Goal: Task Accomplishment & Management: Manage account settings

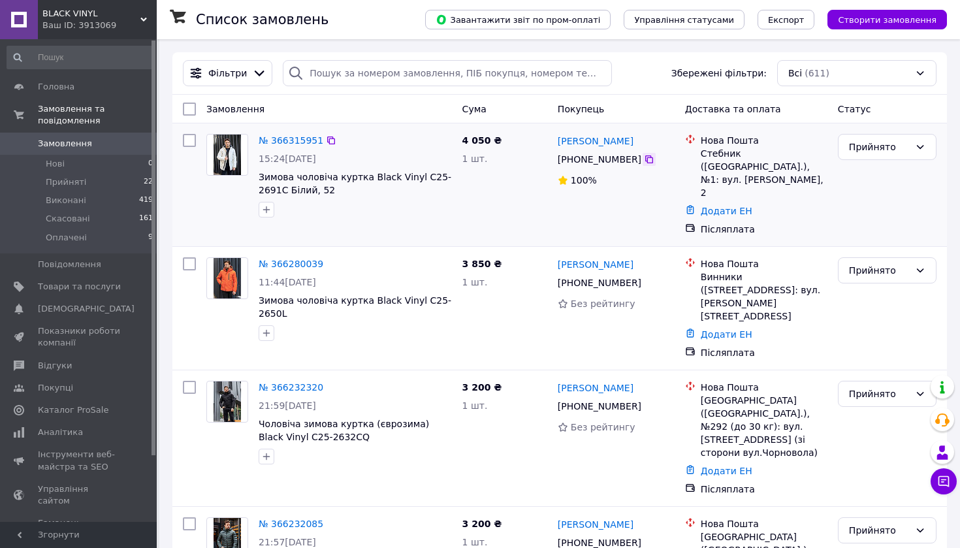
click at [647, 159] on icon at bounding box center [649, 159] width 10 height 10
click at [646, 278] on icon at bounding box center [649, 283] width 10 height 10
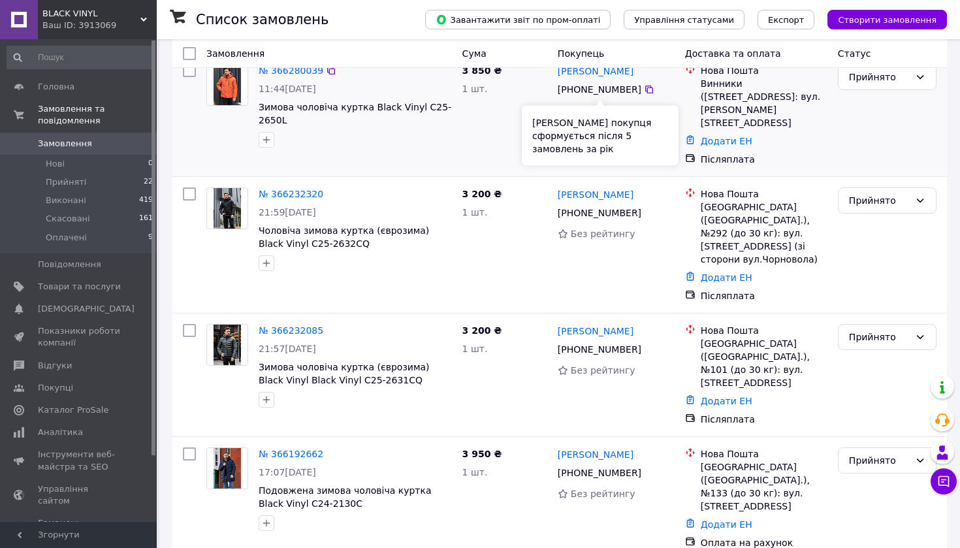
scroll to position [218, 0]
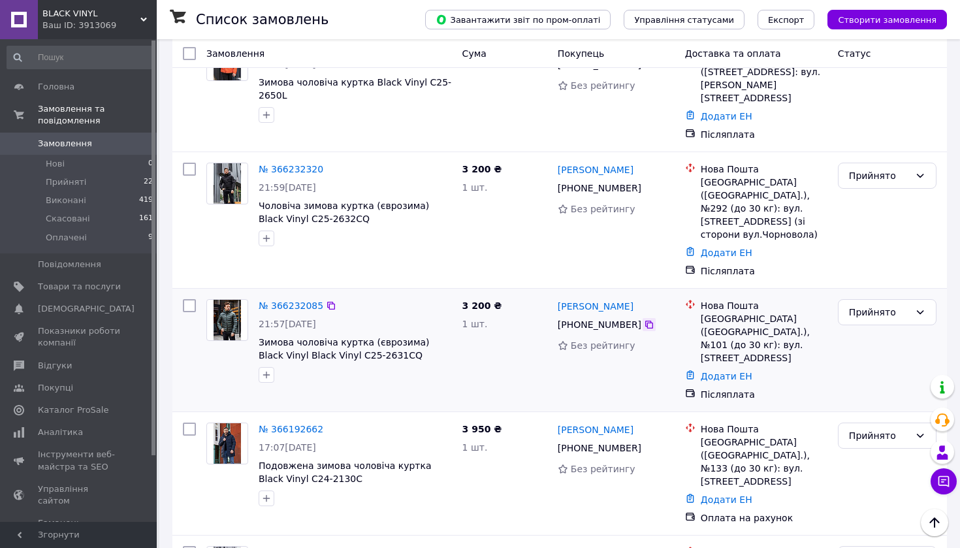
click at [649, 321] on icon at bounding box center [649, 325] width 8 height 8
click at [299, 301] on link "№ 366232085" at bounding box center [291, 306] width 65 height 10
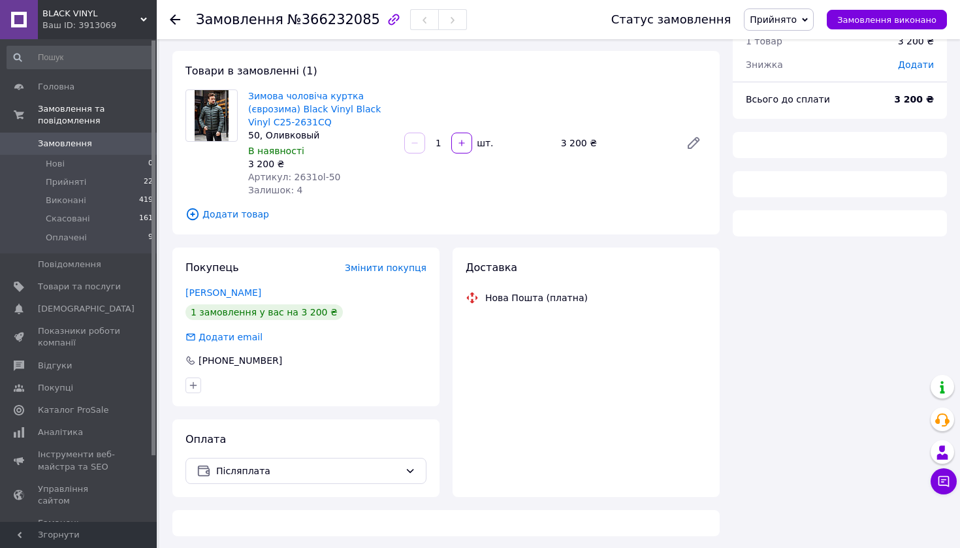
scroll to position [56, 0]
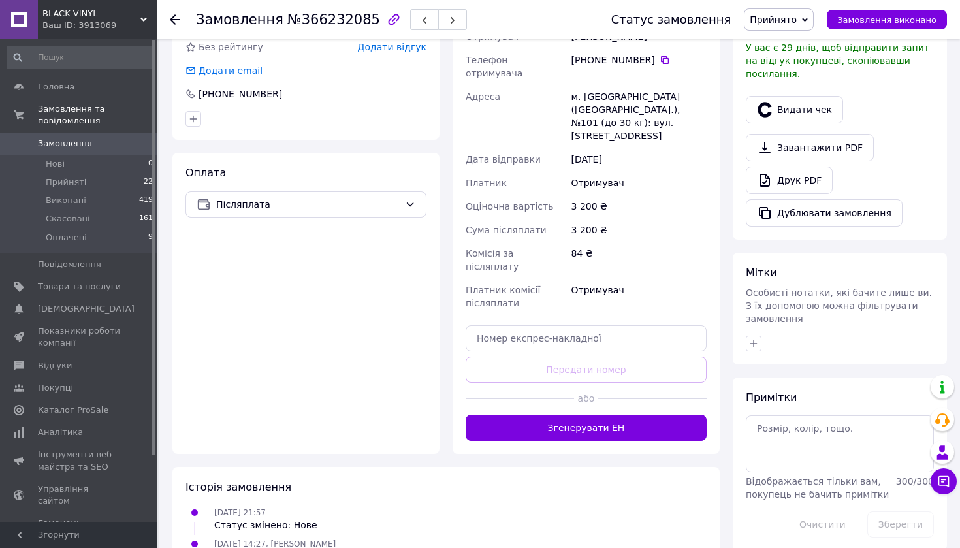
click at [608, 415] on button "Згенерувати ЕН" at bounding box center [586, 428] width 241 height 26
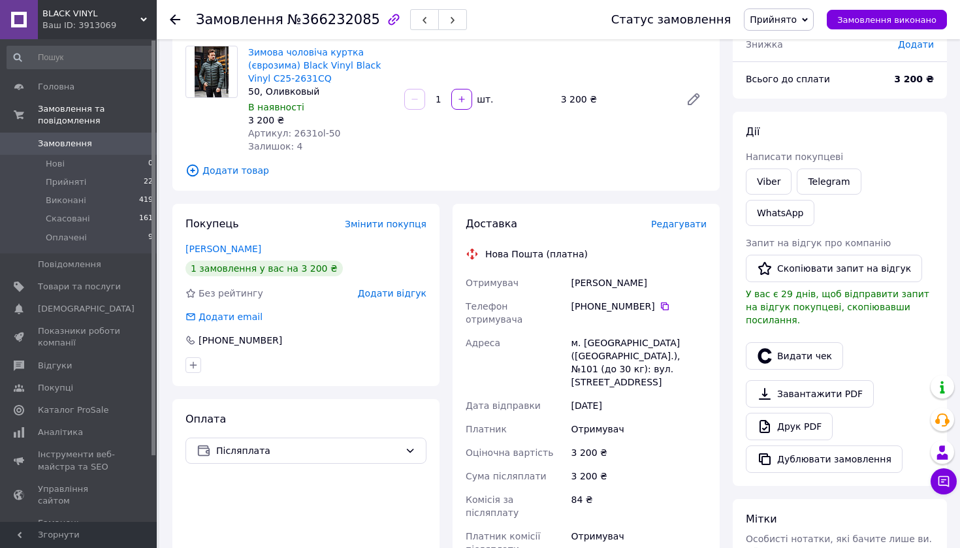
scroll to position [99, 0]
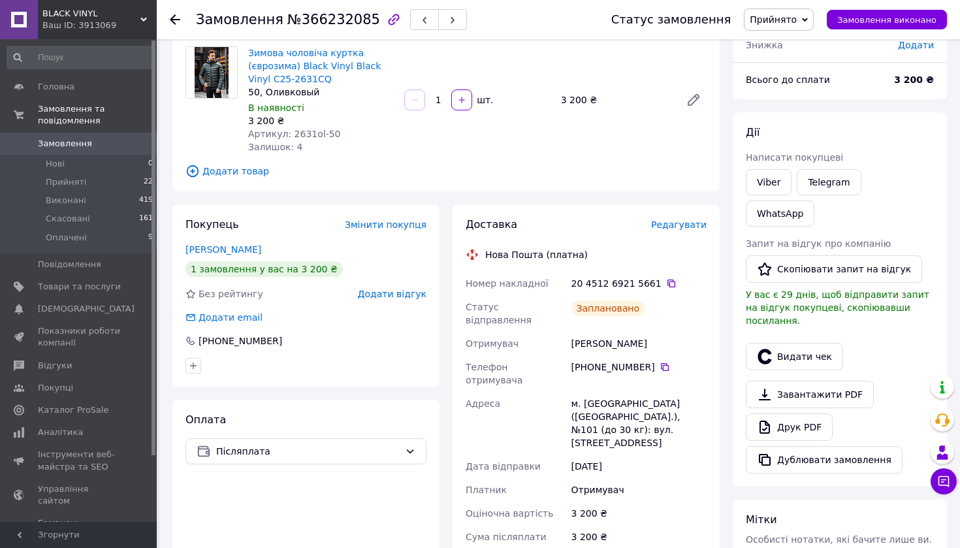
drag, startPoint x: 662, startPoint y: 331, endPoint x: 572, endPoint y: 329, distance: 90.2
click at [572, 332] on div "Цуприк Володимир" at bounding box center [639, 344] width 140 height 24
copy div "Цуприк Володимир"
click at [661, 363] on icon at bounding box center [665, 367] width 8 height 8
drag, startPoint x: 585, startPoint y: 379, endPoint x: 604, endPoint y: 379, distance: 18.9
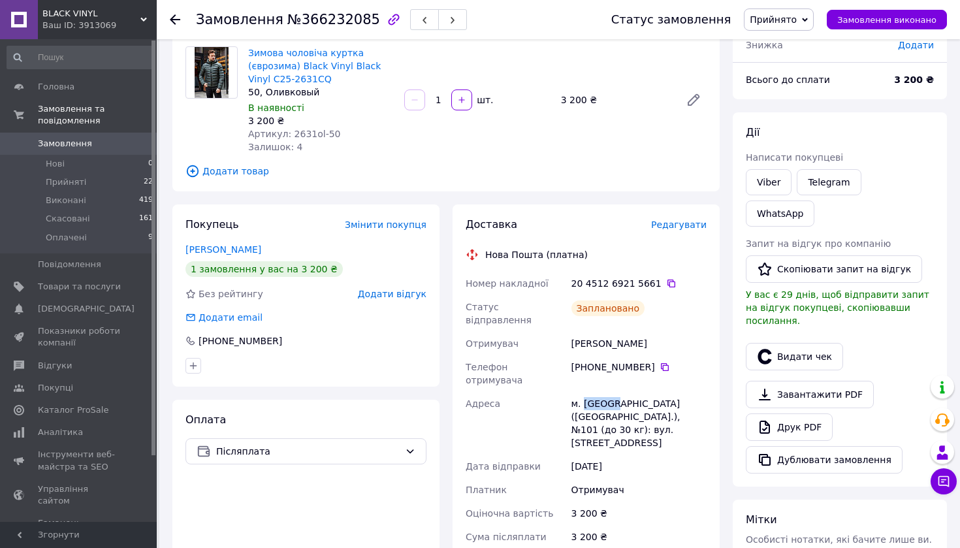
click at [607, 392] on div "м. Львів (Львівська обл.), №101 (до 30 кг): вул. Зелена, 115Б" at bounding box center [639, 423] width 140 height 63
copy div "Львів"
click at [174, 22] on use at bounding box center [175, 19] width 10 height 10
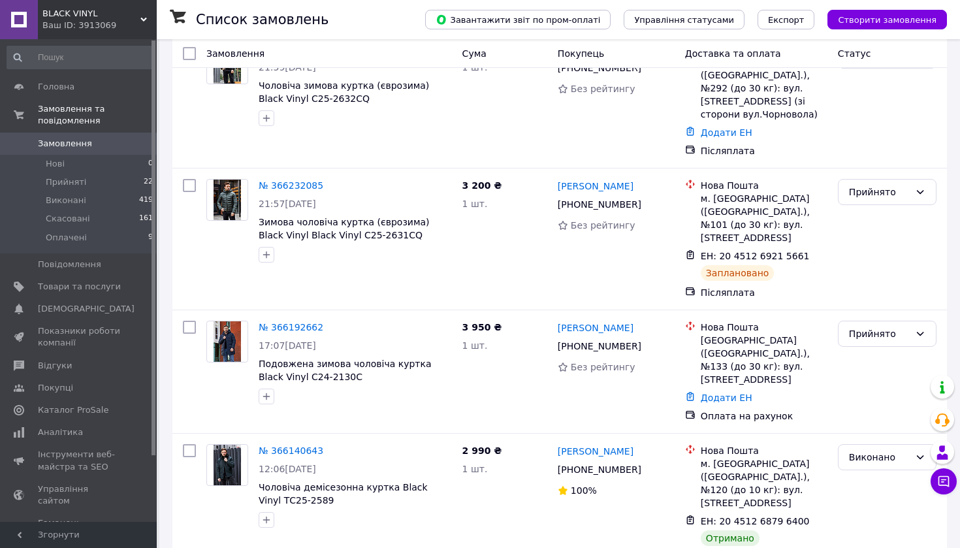
scroll to position [393, 0]
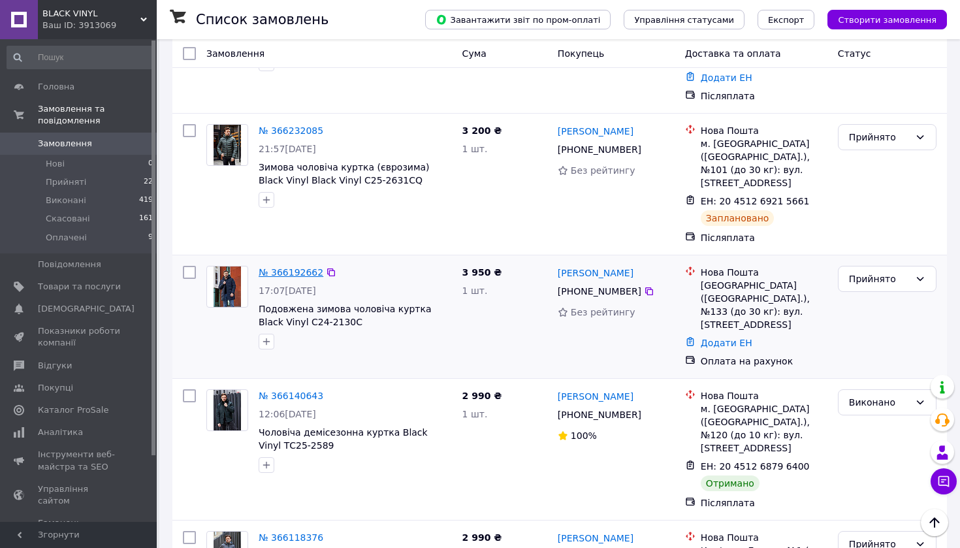
click at [294, 267] on link "№ 366192662" at bounding box center [291, 272] width 65 height 10
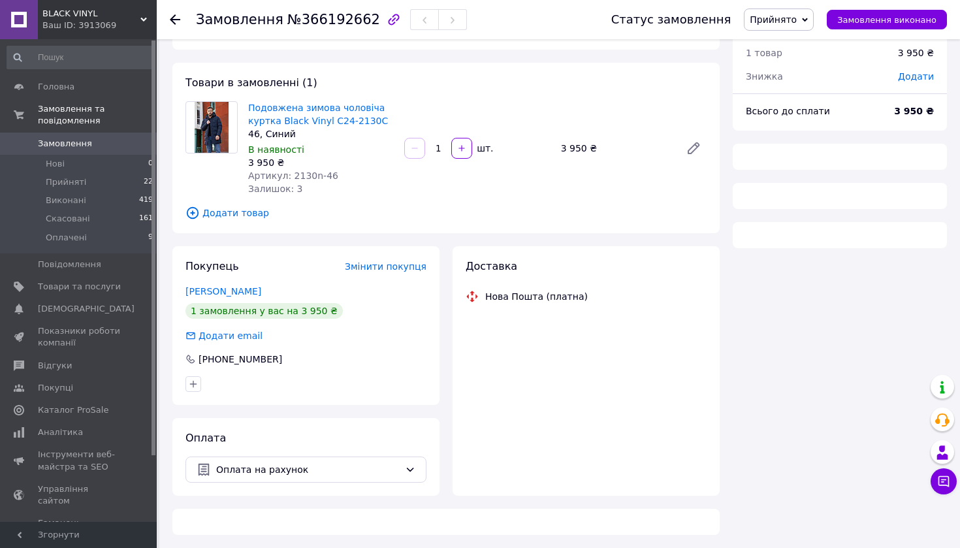
scroll to position [42, 0]
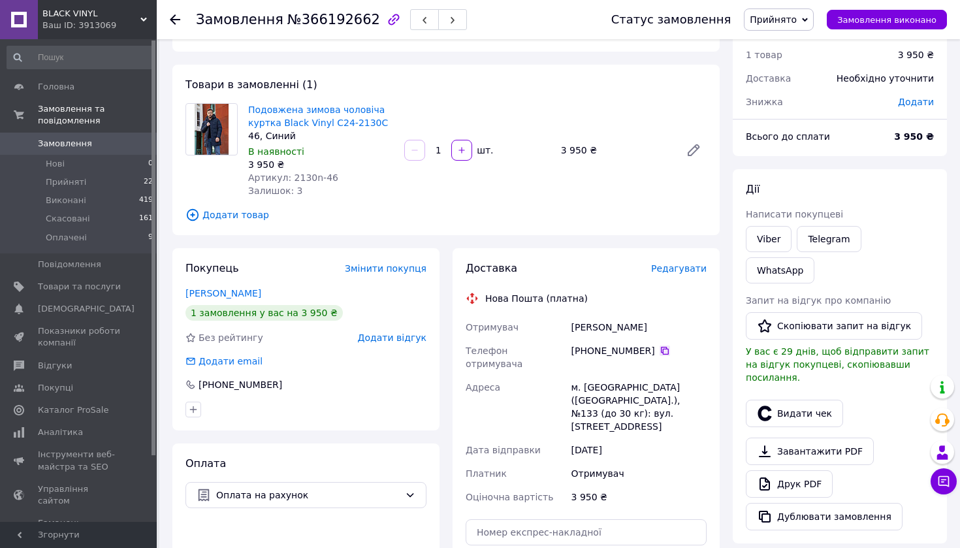
click at [666, 350] on icon at bounding box center [665, 351] width 10 height 10
click at [92, 20] on div "Ваш ID: 3913069" at bounding box center [99, 26] width 114 height 12
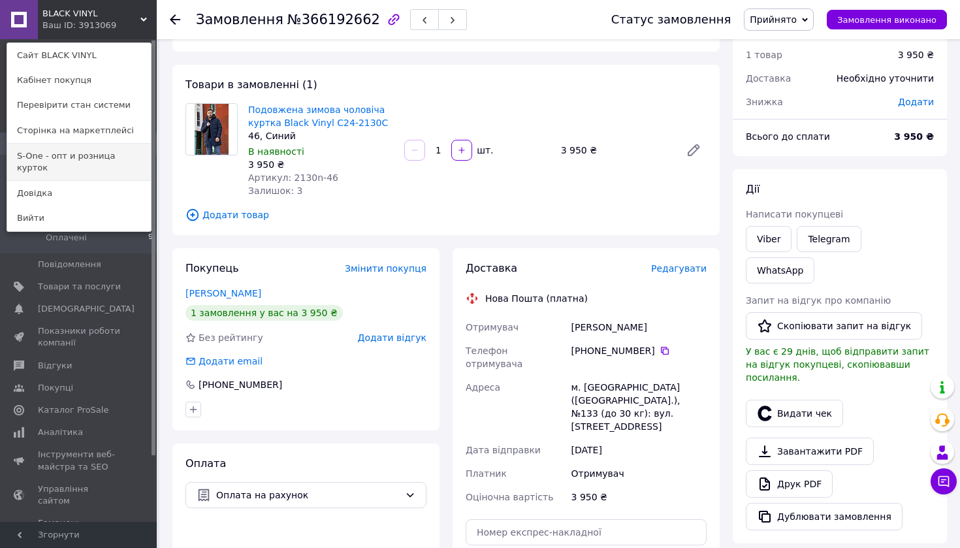
click at [99, 157] on link "S-One - опт и розница курток" at bounding box center [79, 162] width 144 height 37
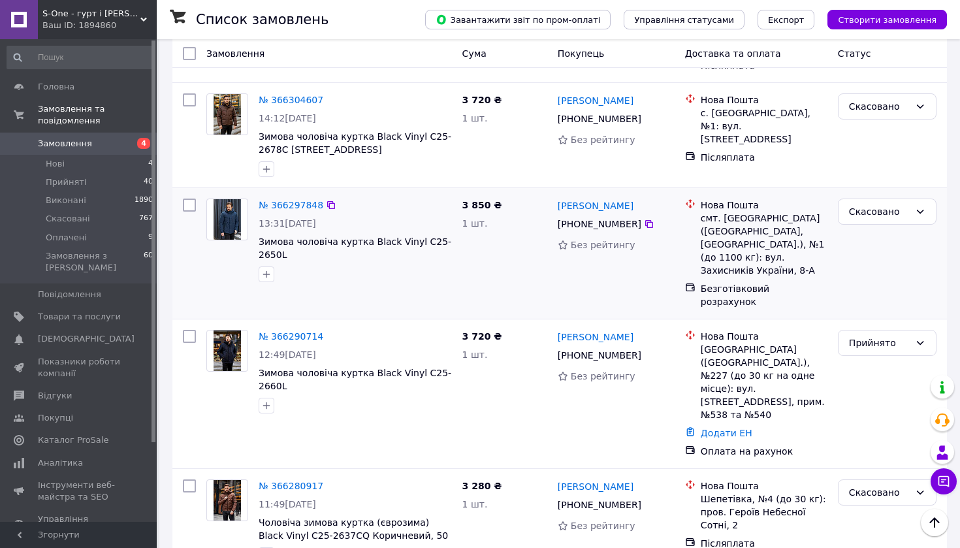
scroll to position [428, 0]
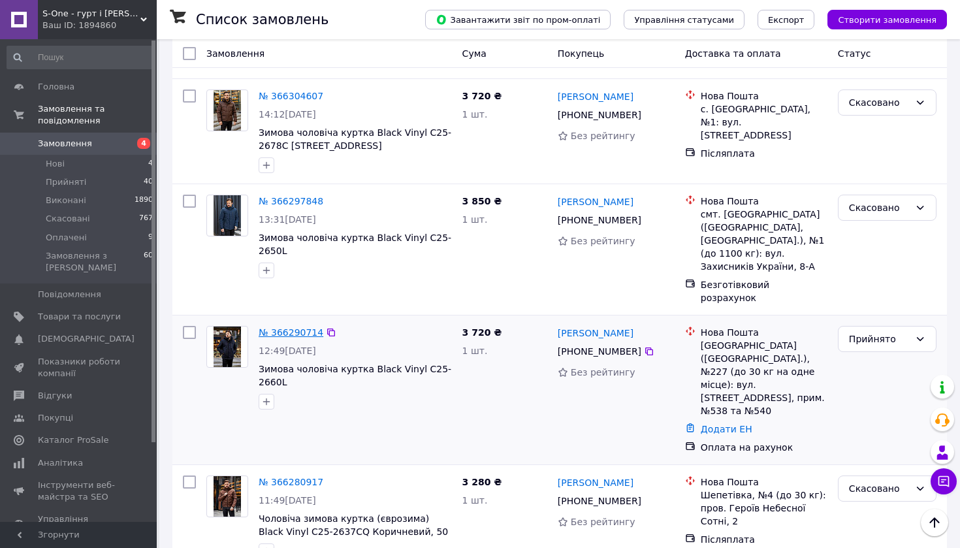
click at [284, 327] on link "№ 366290714" at bounding box center [291, 332] width 65 height 10
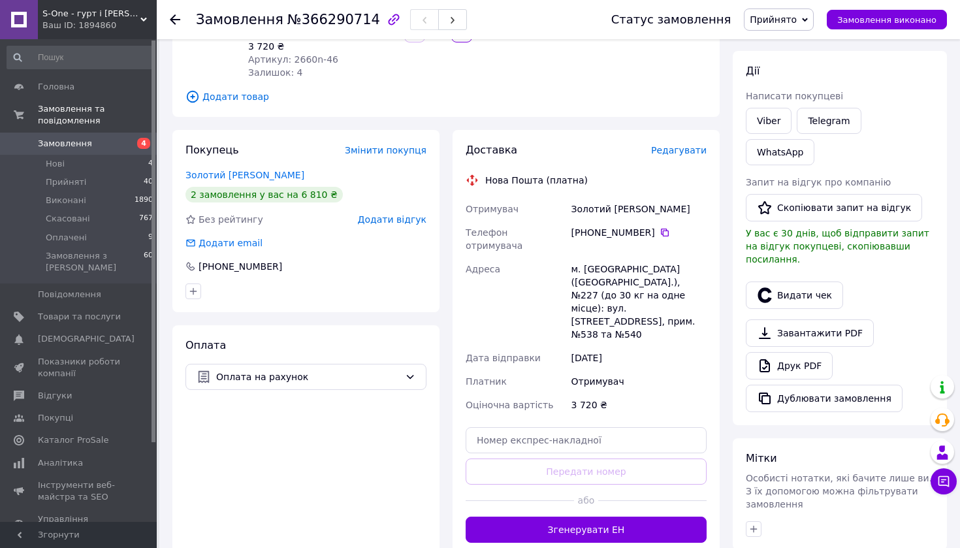
scroll to position [167, 0]
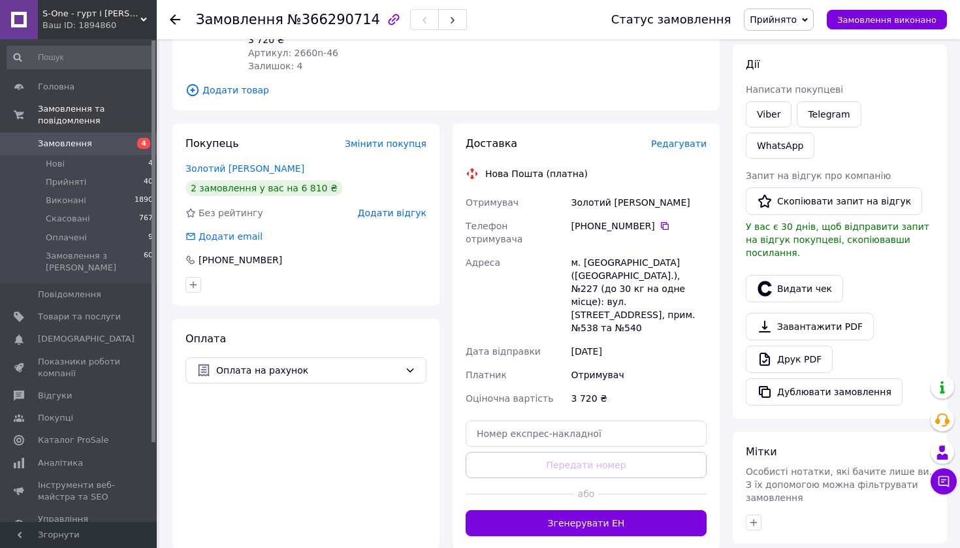
click at [612, 510] on button "Згенерувати ЕН" at bounding box center [586, 523] width 241 height 26
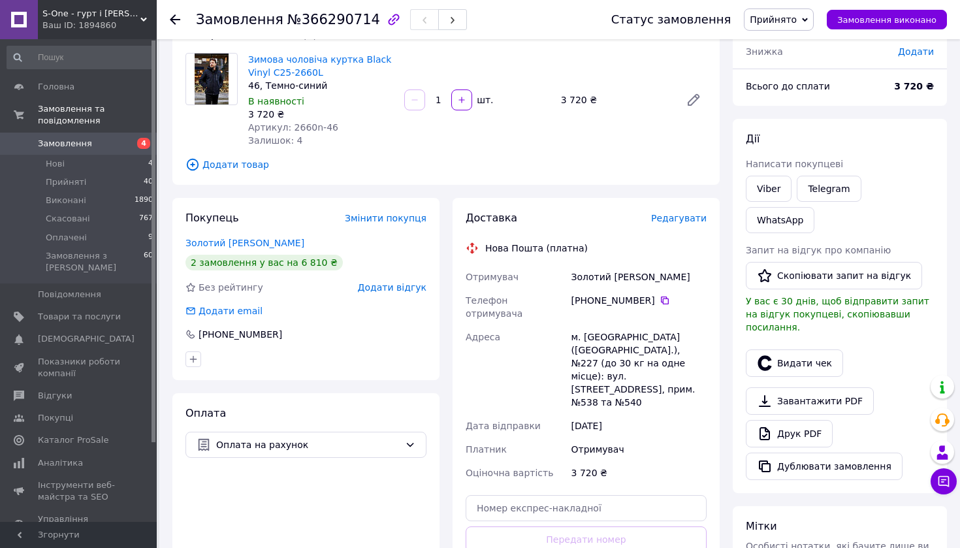
scroll to position [91, 0]
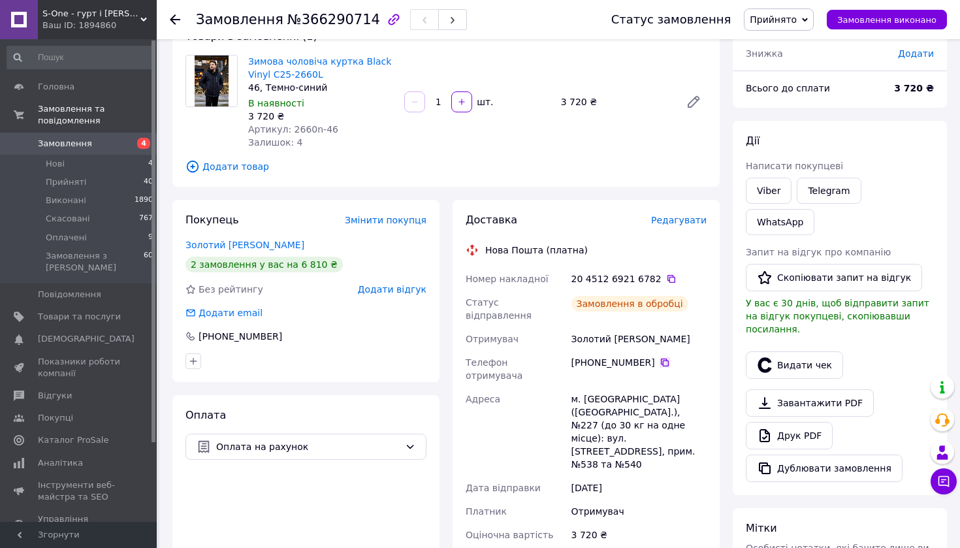
click at [665, 357] on icon at bounding box center [665, 362] width 10 height 10
click at [666, 279] on icon at bounding box center [671, 279] width 10 height 10
drag, startPoint x: 635, startPoint y: 327, endPoint x: 570, endPoint y: 327, distance: 65.3
click at [570, 327] on div "Золотий [PERSON_NAME]" at bounding box center [639, 339] width 140 height 24
copy div "Золотий [PERSON_NAME]"
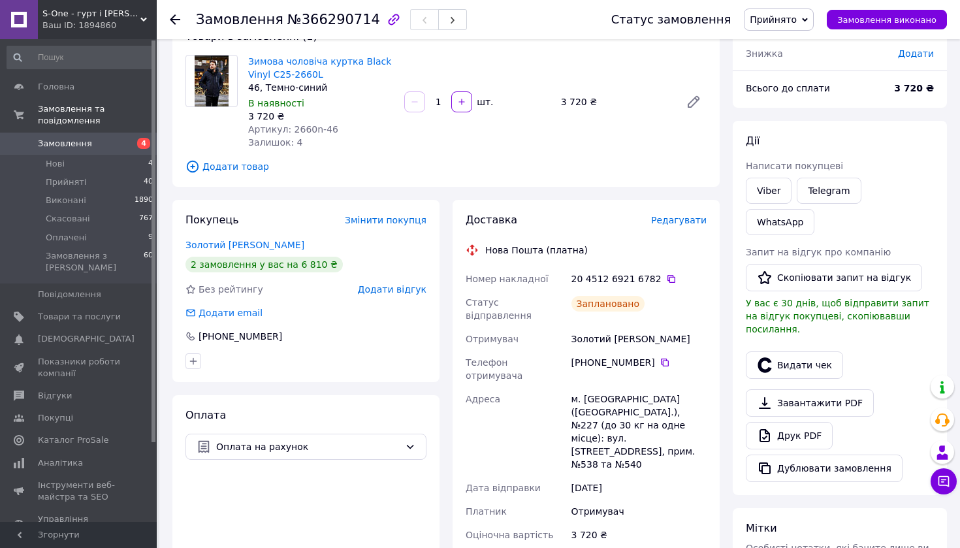
click at [170, 13] on div at bounding box center [175, 19] width 10 height 13
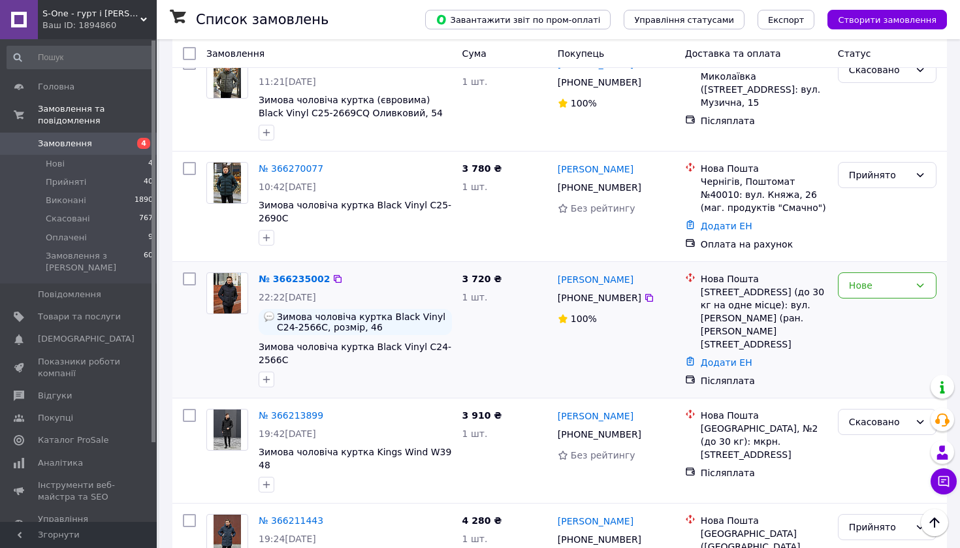
scroll to position [939, 0]
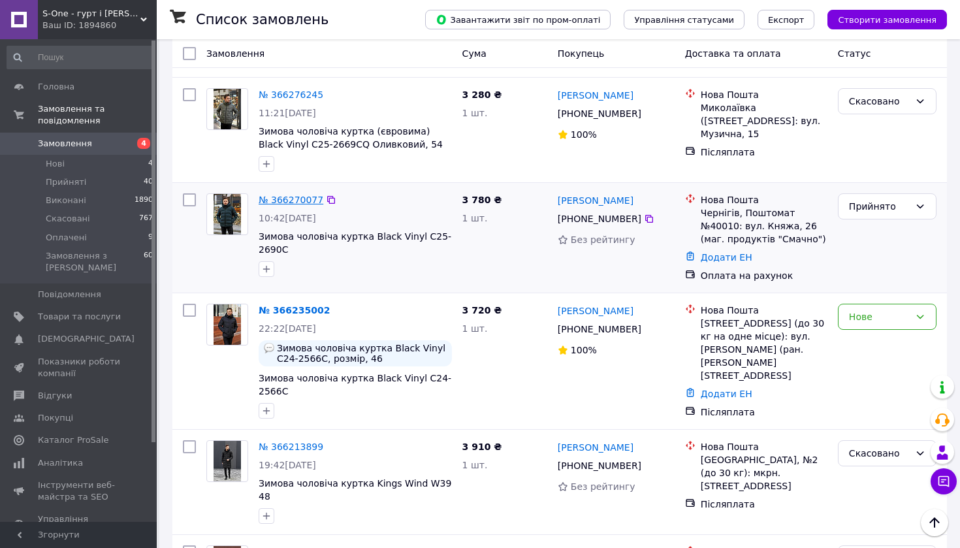
click at [310, 195] on link "№ 366270077" at bounding box center [291, 200] width 65 height 10
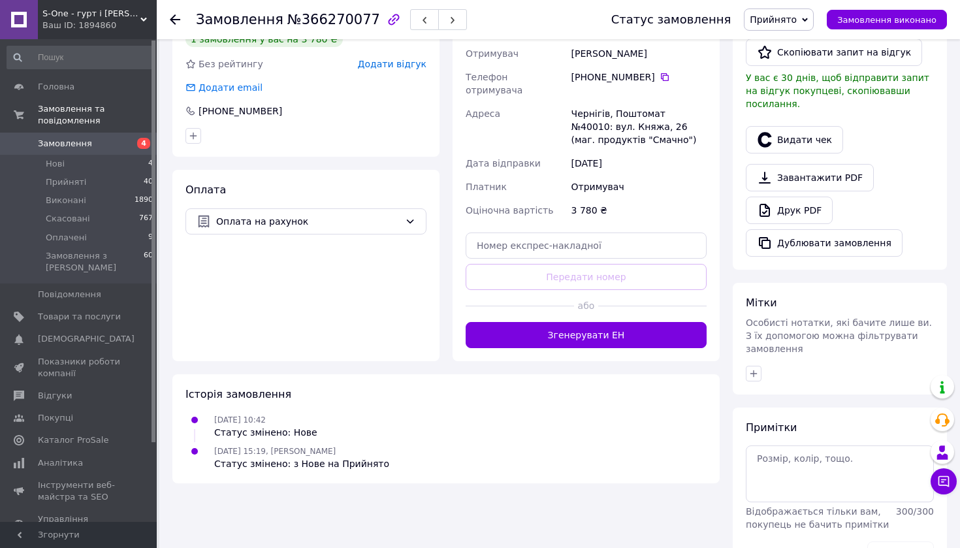
scroll to position [316, 0]
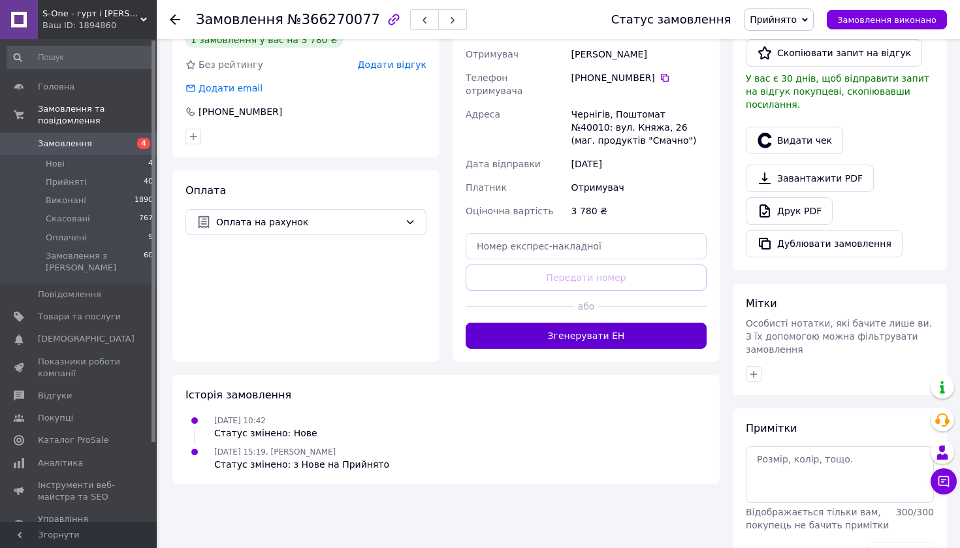
click at [565, 323] on button "Згенерувати ЕН" at bounding box center [586, 336] width 241 height 26
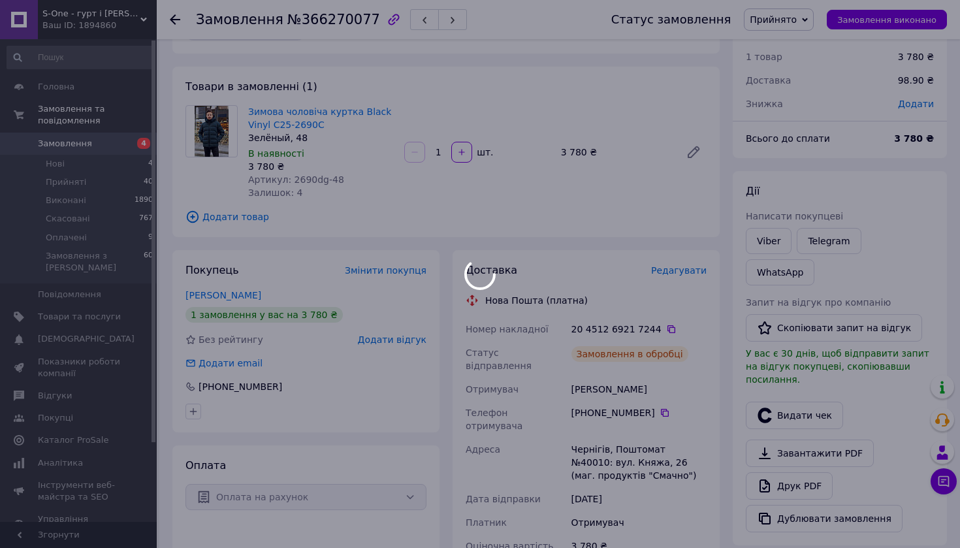
scroll to position [38, 0]
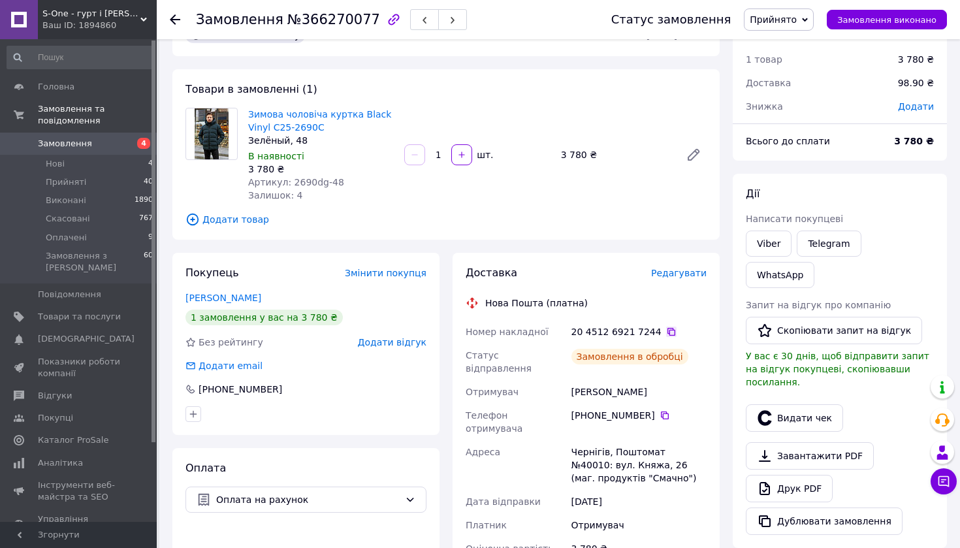
click at [666, 331] on icon at bounding box center [671, 332] width 10 height 10
drag, startPoint x: 647, startPoint y: 382, endPoint x: 571, endPoint y: 378, distance: 76.5
click at [571, 380] on div "[PERSON_NAME]" at bounding box center [639, 392] width 140 height 24
copy div "[PERSON_NAME]"
drag, startPoint x: 662, startPoint y: 404, endPoint x: 568, endPoint y: 337, distance: 115.3
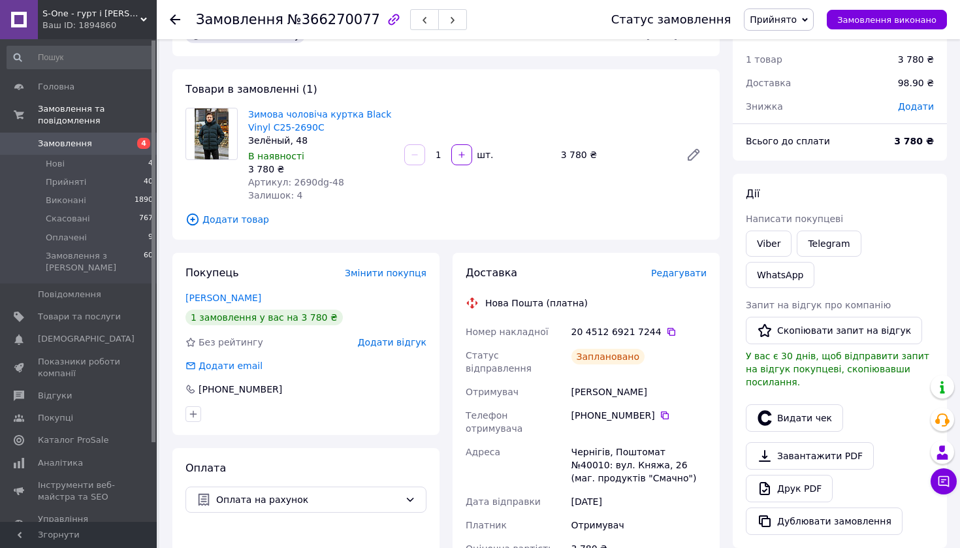
click at [661, 410] on icon at bounding box center [665, 415] width 10 height 10
drag, startPoint x: 572, startPoint y: 429, endPoint x: 607, endPoint y: 427, distance: 34.7
click at [607, 440] on div "Чернігів, Поштомат №40010: вул. Княжа, 26 (маг. продуктів "Cмачно")" at bounding box center [639, 465] width 140 height 50
copy div "Чернігів"
click at [174, 16] on use at bounding box center [175, 19] width 10 height 10
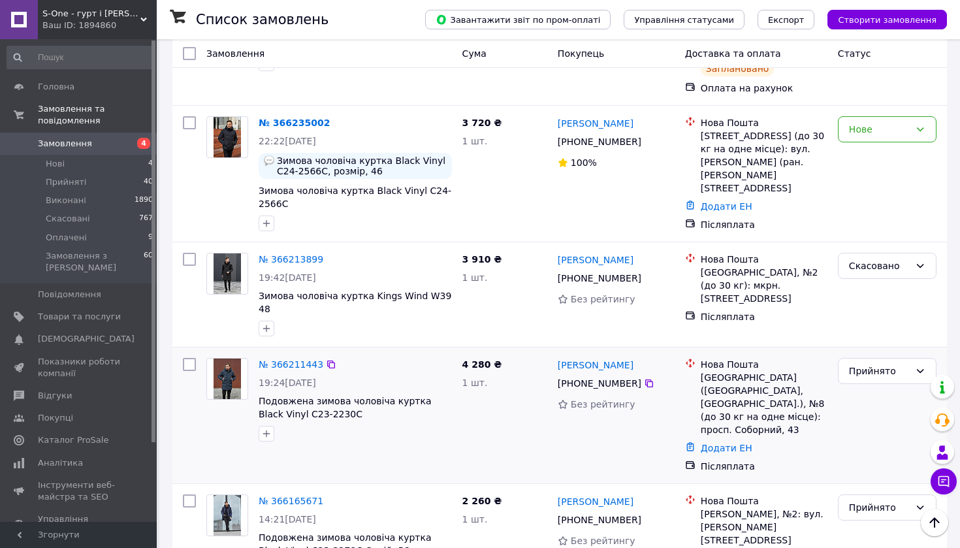
scroll to position [1151, 0]
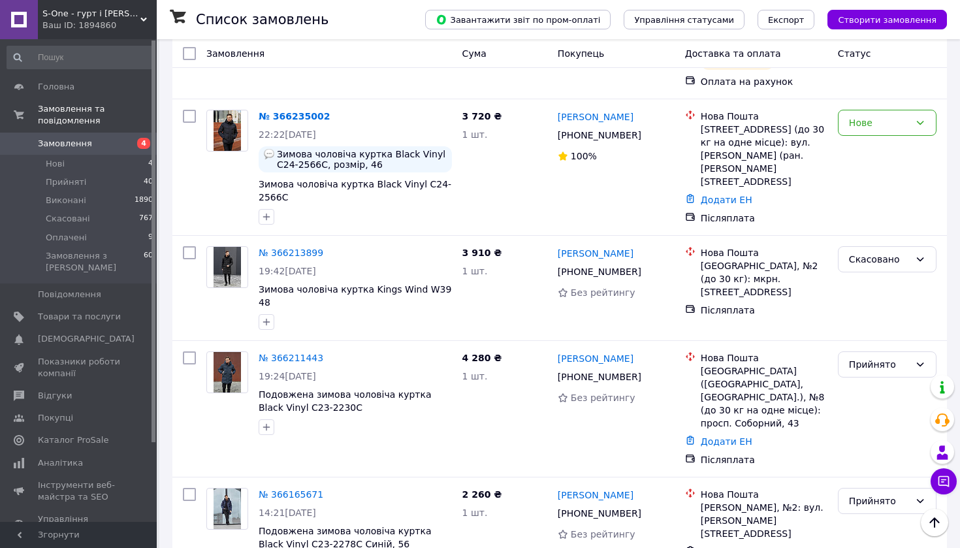
click at [104, 22] on div "Ваш ID: 1894860" at bounding box center [99, 26] width 114 height 12
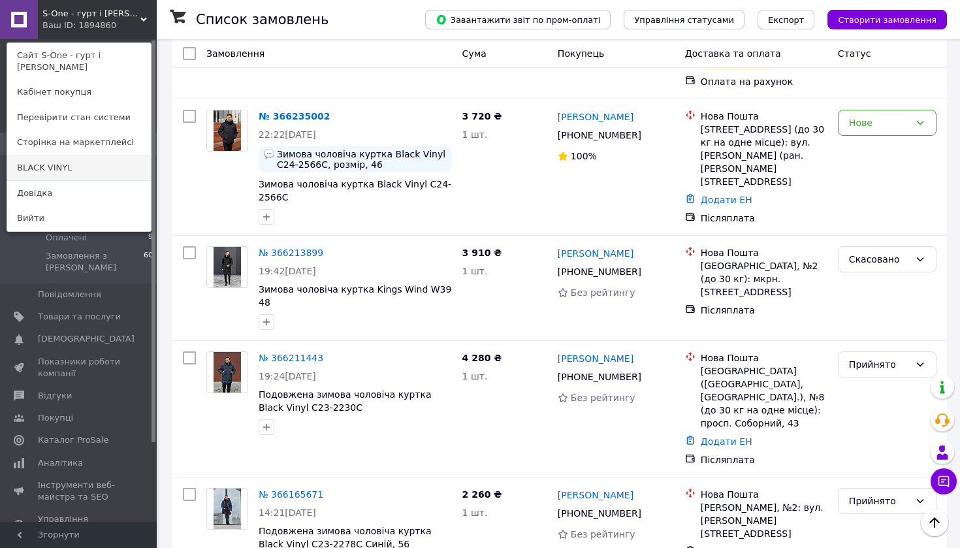
click at [107, 169] on link "BLACK VINYL" at bounding box center [79, 167] width 144 height 25
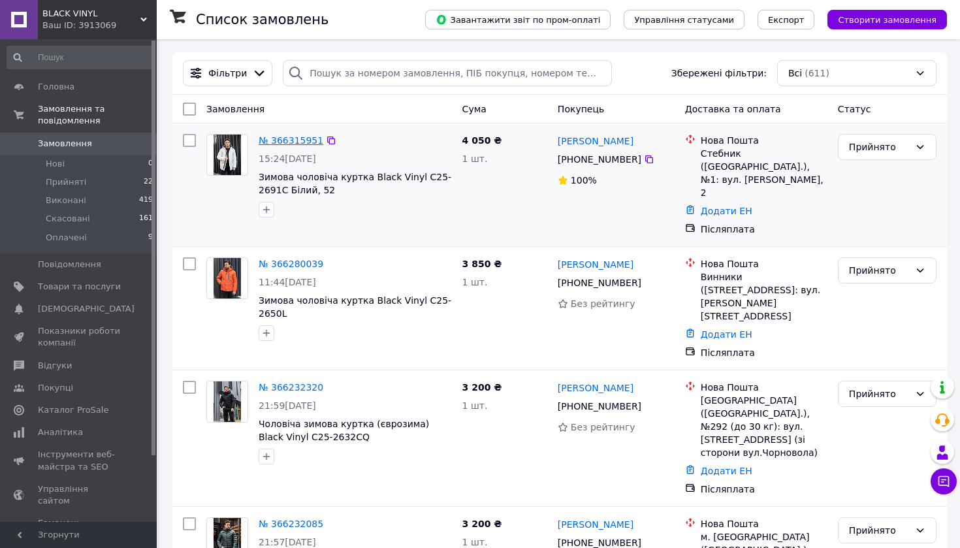
click at [286, 140] on link "№ 366315951" at bounding box center [291, 140] width 65 height 10
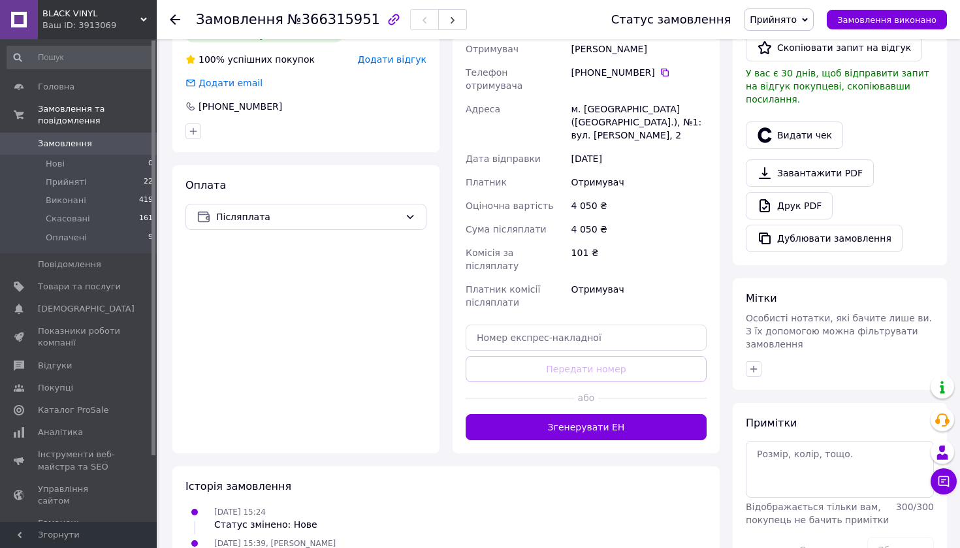
scroll to position [320, 0]
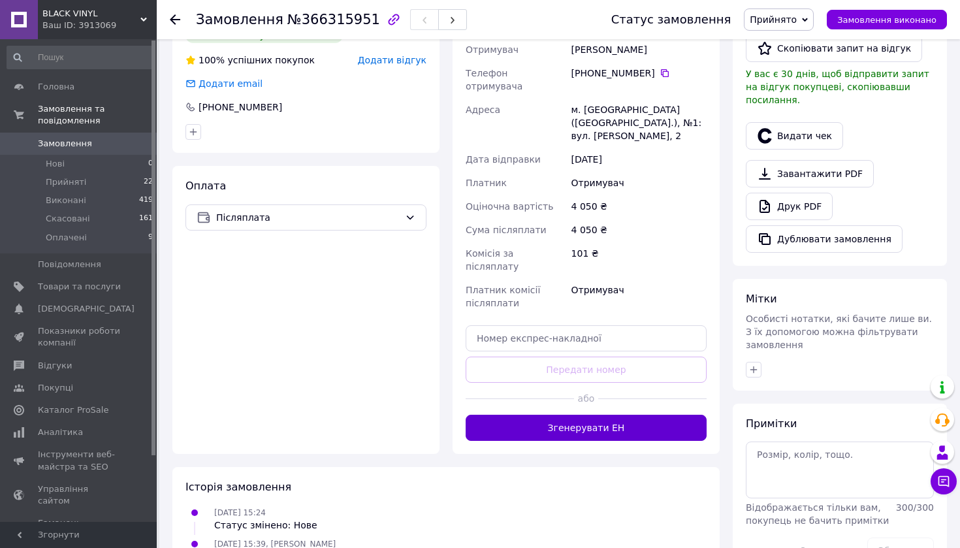
click at [551, 415] on button "Згенерувати ЕН" at bounding box center [586, 428] width 241 height 26
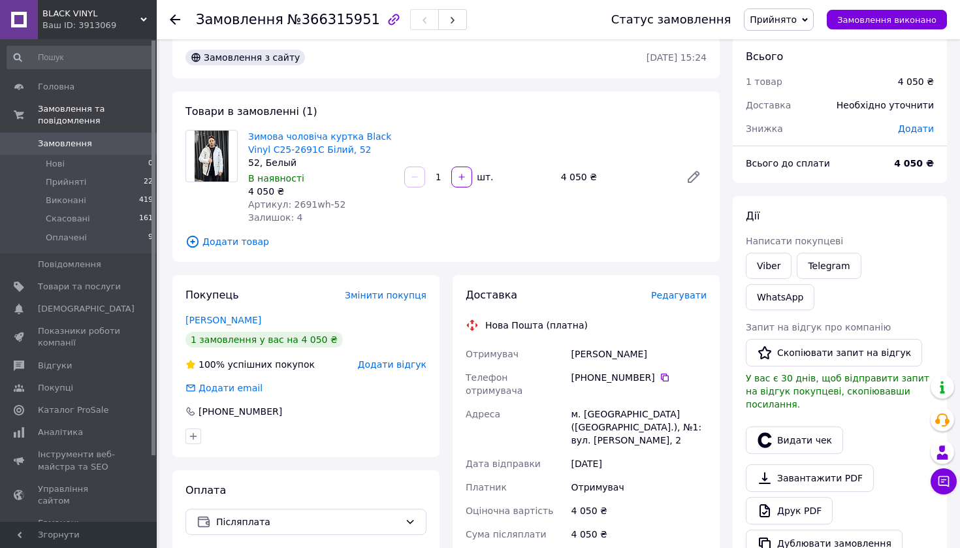
scroll to position [12, 0]
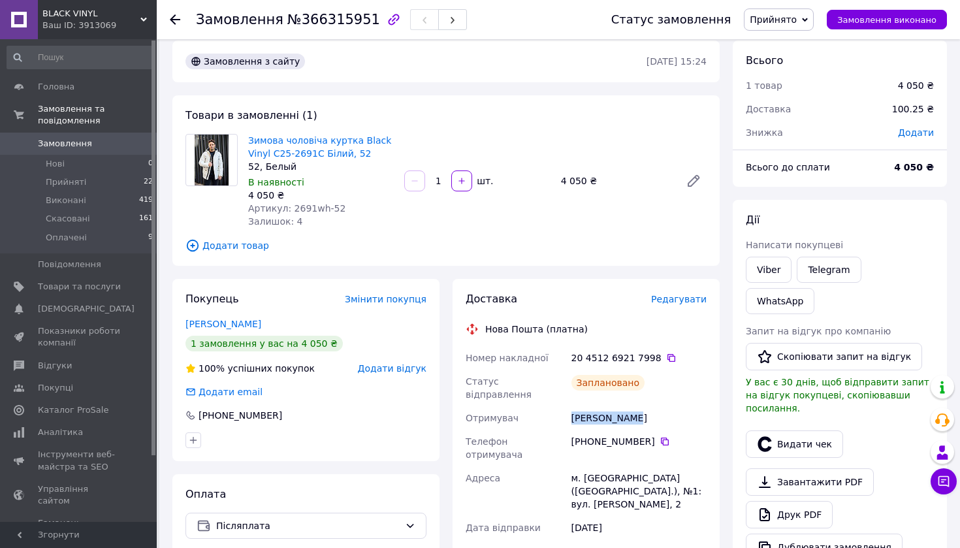
drag, startPoint x: 642, startPoint y: 406, endPoint x: 568, endPoint y: 405, distance: 73.8
click at [568, 405] on div "Номер накладної 20 4512 6921 7998   Статус відправлення Заплановано Отримувач Я…" at bounding box center [586, 526] width 246 height 361
drag, startPoint x: 645, startPoint y: 405, endPoint x: 623, endPoint y: 406, distance: 22.2
click at [645, 406] on div "Яцків Сергій" at bounding box center [639, 418] width 140 height 24
click at [623, 406] on div "Яцків Сергій" at bounding box center [639, 418] width 140 height 24
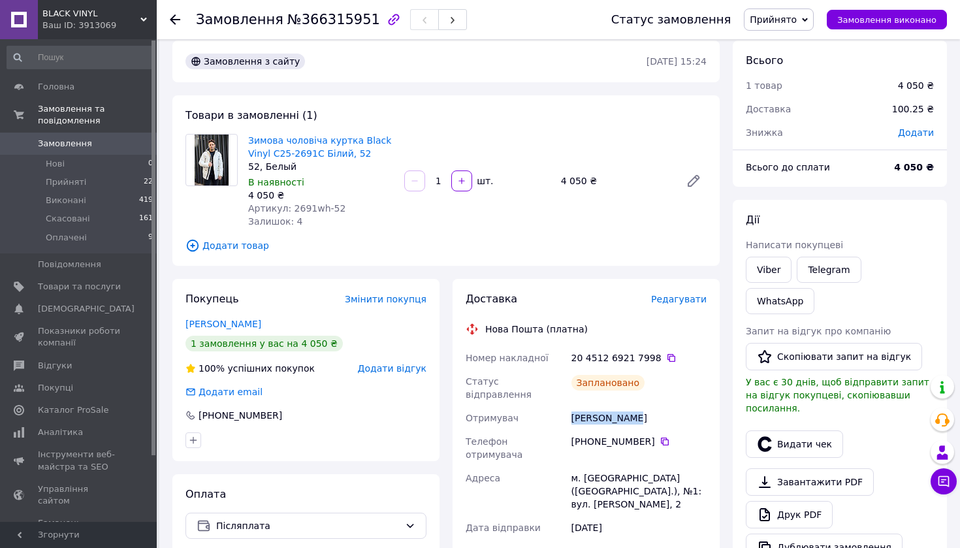
drag, startPoint x: 640, startPoint y: 406, endPoint x: 572, endPoint y: 407, distance: 68.0
click at [572, 407] on div "Яцків Сергій" at bounding box center [639, 418] width 140 height 24
copy div "Яцків Сергій"
click at [662, 436] on icon at bounding box center [665, 441] width 10 height 10
drag, startPoint x: 619, startPoint y: 453, endPoint x: 585, endPoint y: 453, distance: 33.3
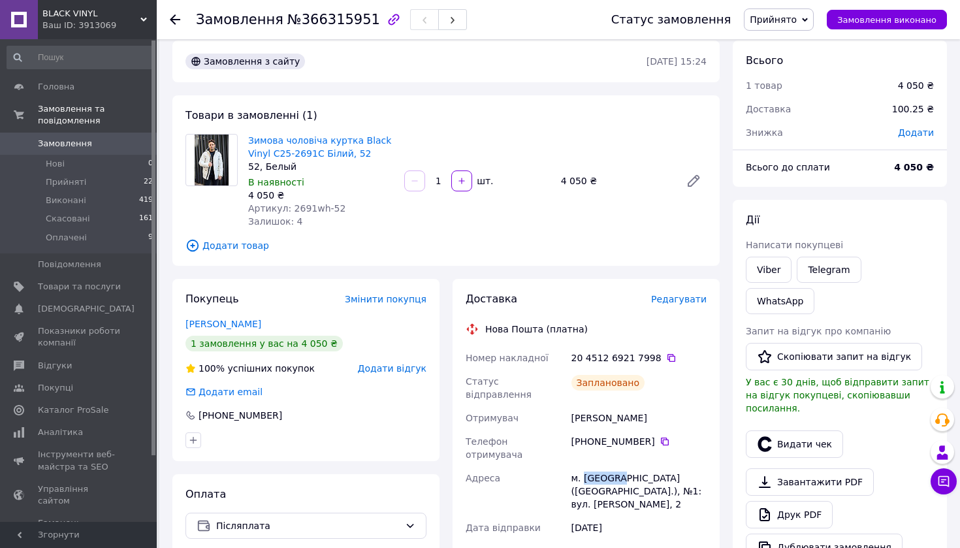
click at [585, 466] on div "м. Стебник (Львівська обл.), №1: вул. Мельника Андрія, 2" at bounding box center [639, 491] width 140 height 50
copy div "Стебник"
